Goal: Information Seeking & Learning: Learn about a topic

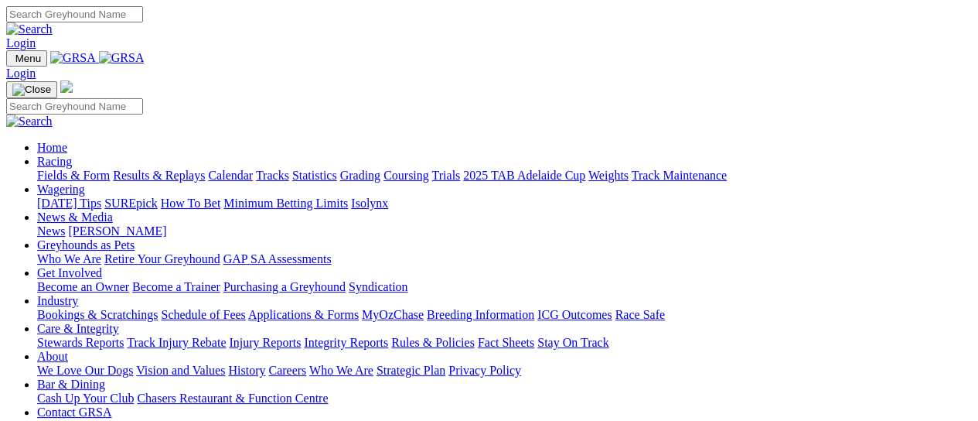
click at [51, 169] on link "Fields & Form" at bounding box center [73, 175] width 73 height 13
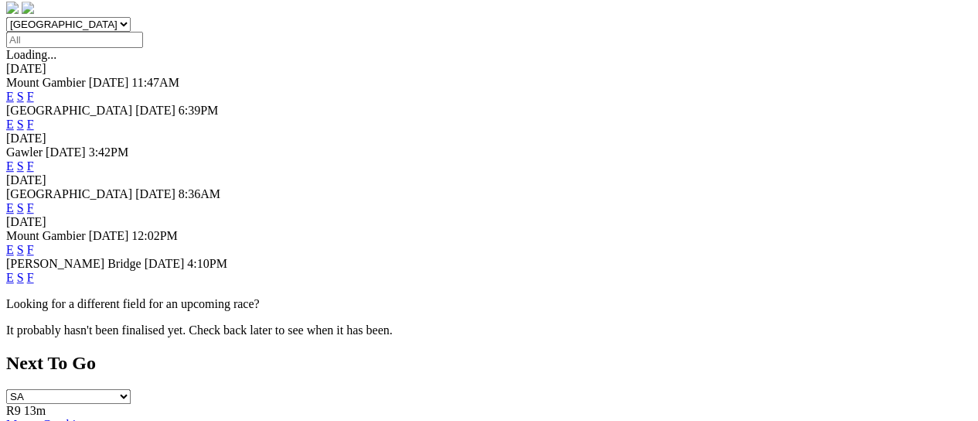
scroll to position [412, 0]
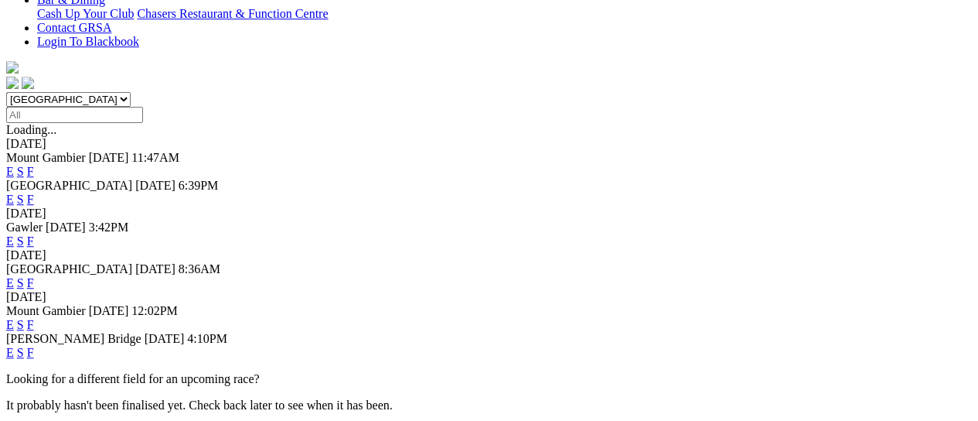
click at [34, 318] on link "F" at bounding box center [30, 324] width 7 height 13
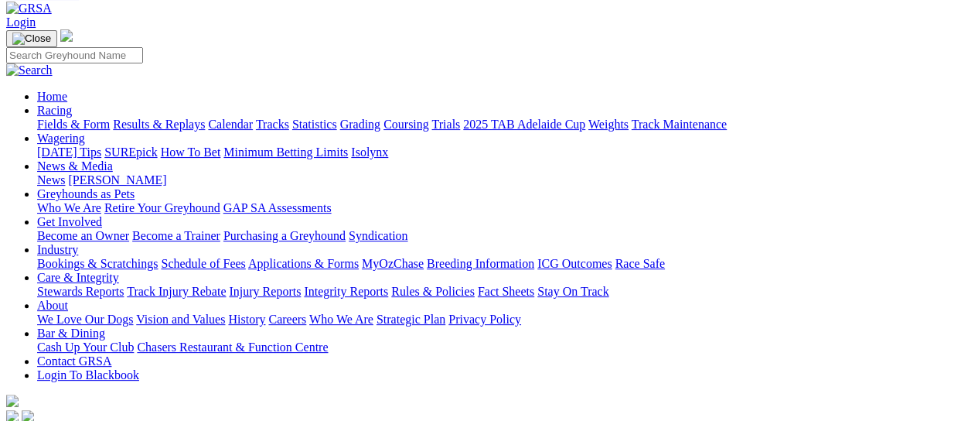
scroll to position [206, 0]
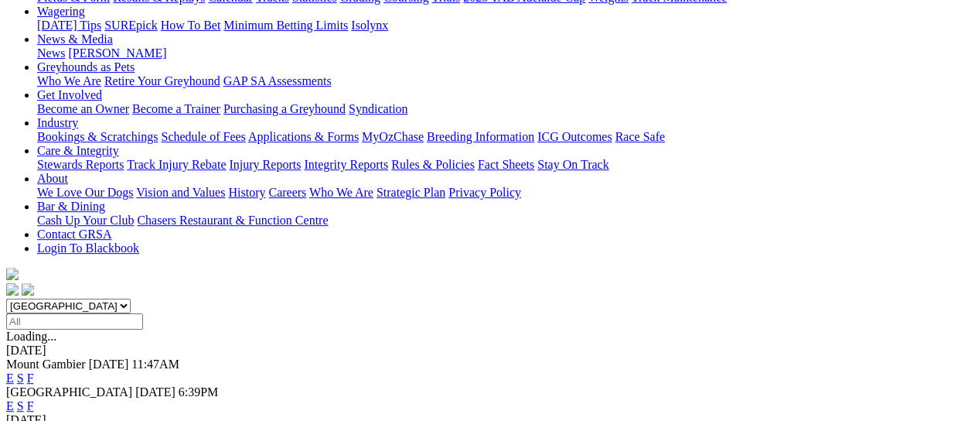
click at [34, 399] on link "F" at bounding box center [30, 405] width 7 height 13
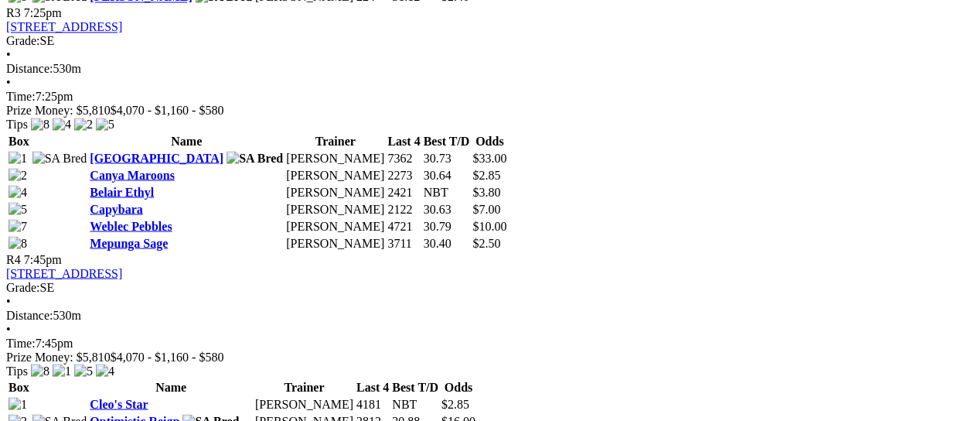
scroll to position [1443, 0]
